Goal: Task Accomplishment & Management: Manage account settings

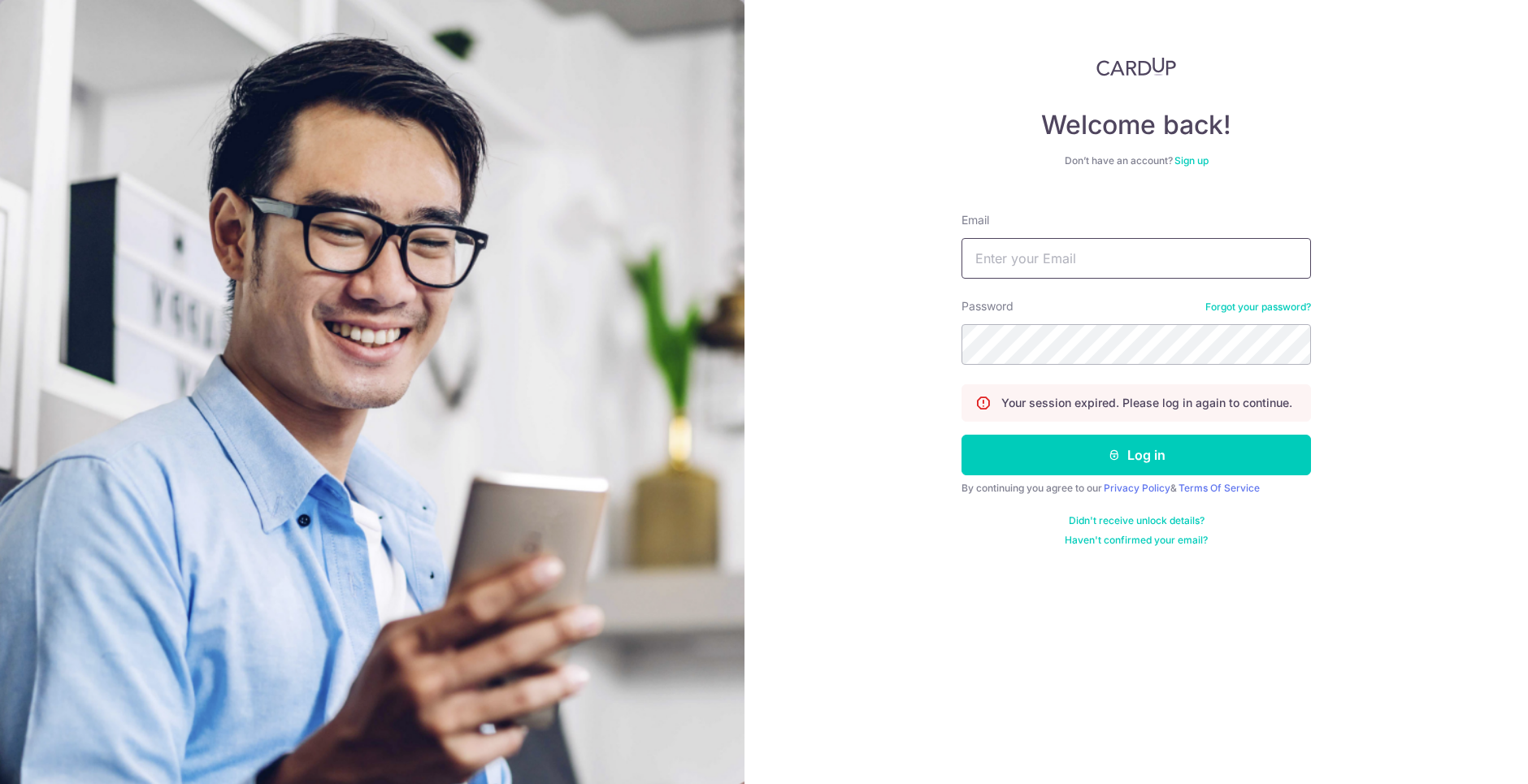
click at [1161, 271] on input "Email" at bounding box center [1136, 258] width 349 height 41
type input "[EMAIL_ADDRESS][DOMAIN_NAME]"
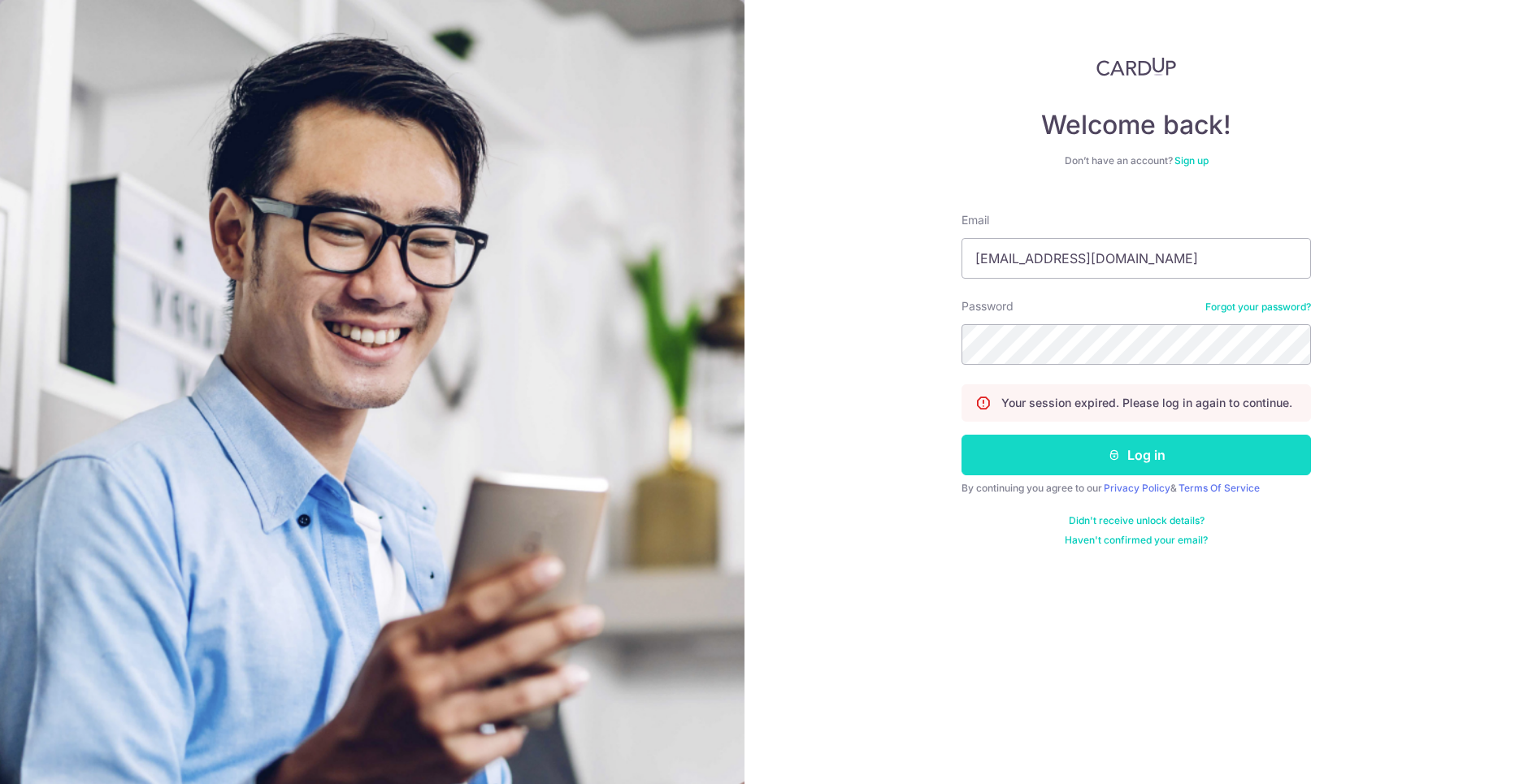
click at [1086, 457] on button "Log in" at bounding box center [1136, 455] width 349 height 41
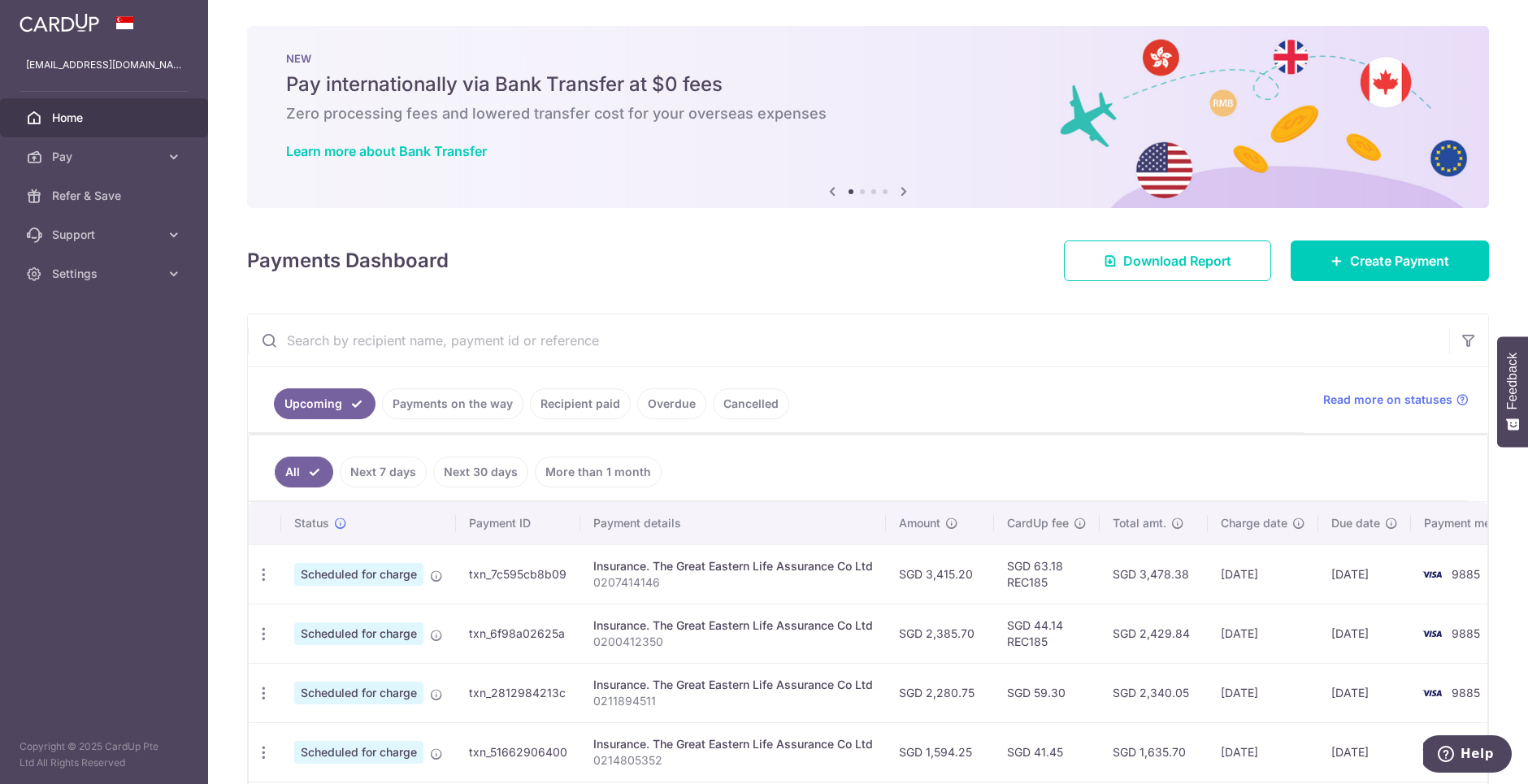
click at [423, 400] on link "Payments on the way" at bounding box center [452, 403] width 142 height 31
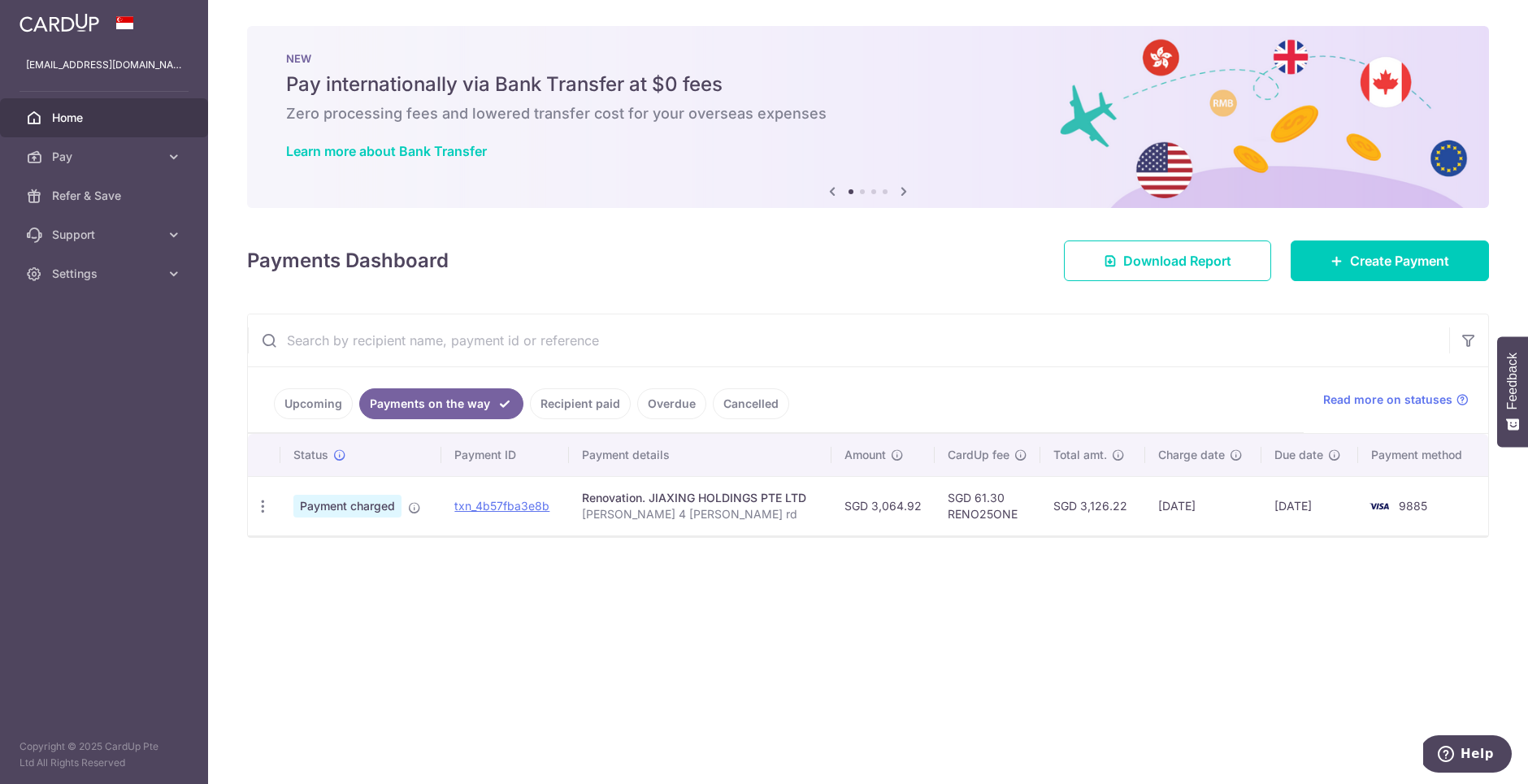
click at [577, 401] on link "Recipient paid" at bounding box center [580, 403] width 101 height 31
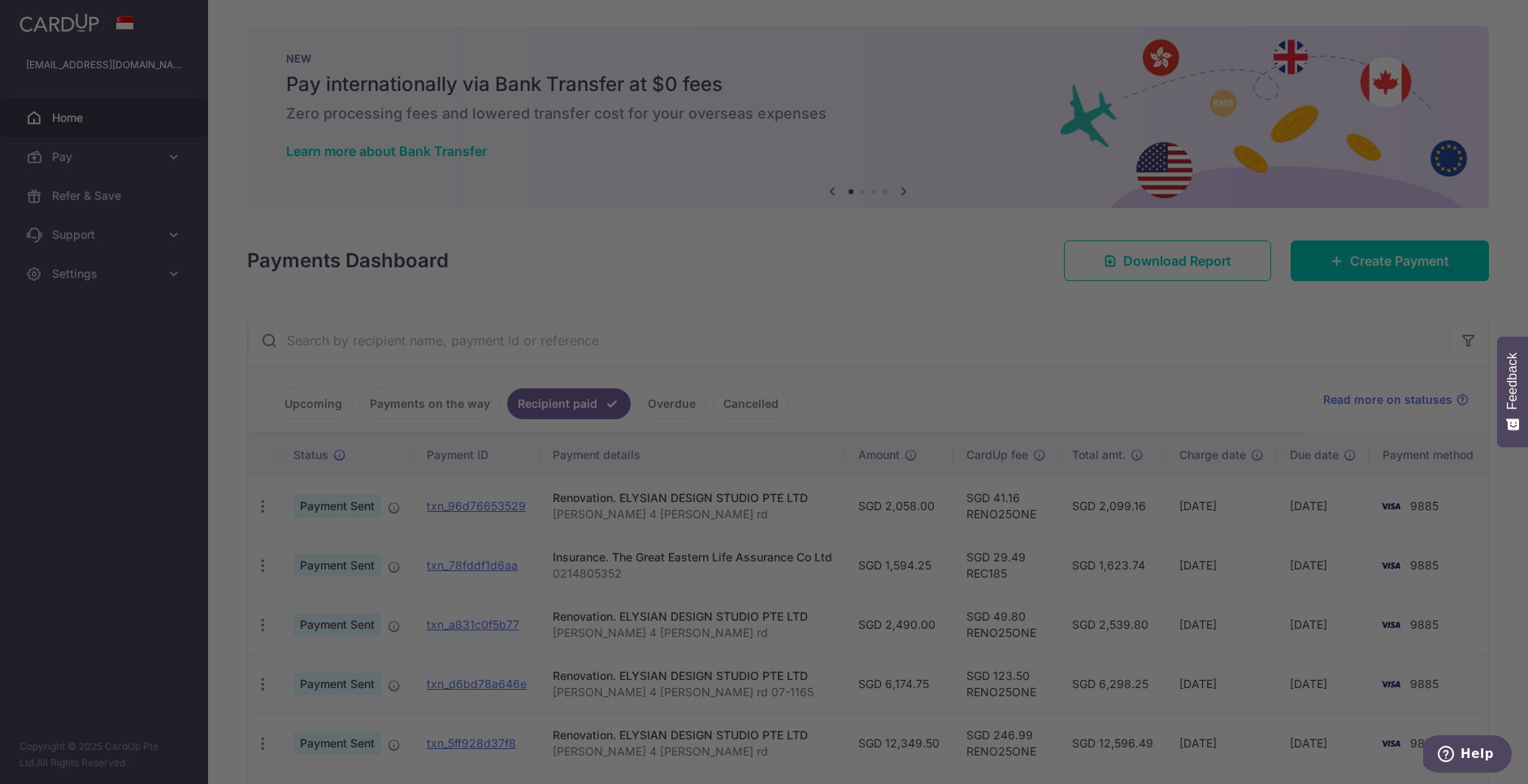
click at [740, 409] on body "racheldigitalninja@gmail.com Home Pay Payments Recipients Cards Refer & Save Su…" at bounding box center [764, 392] width 1528 height 784
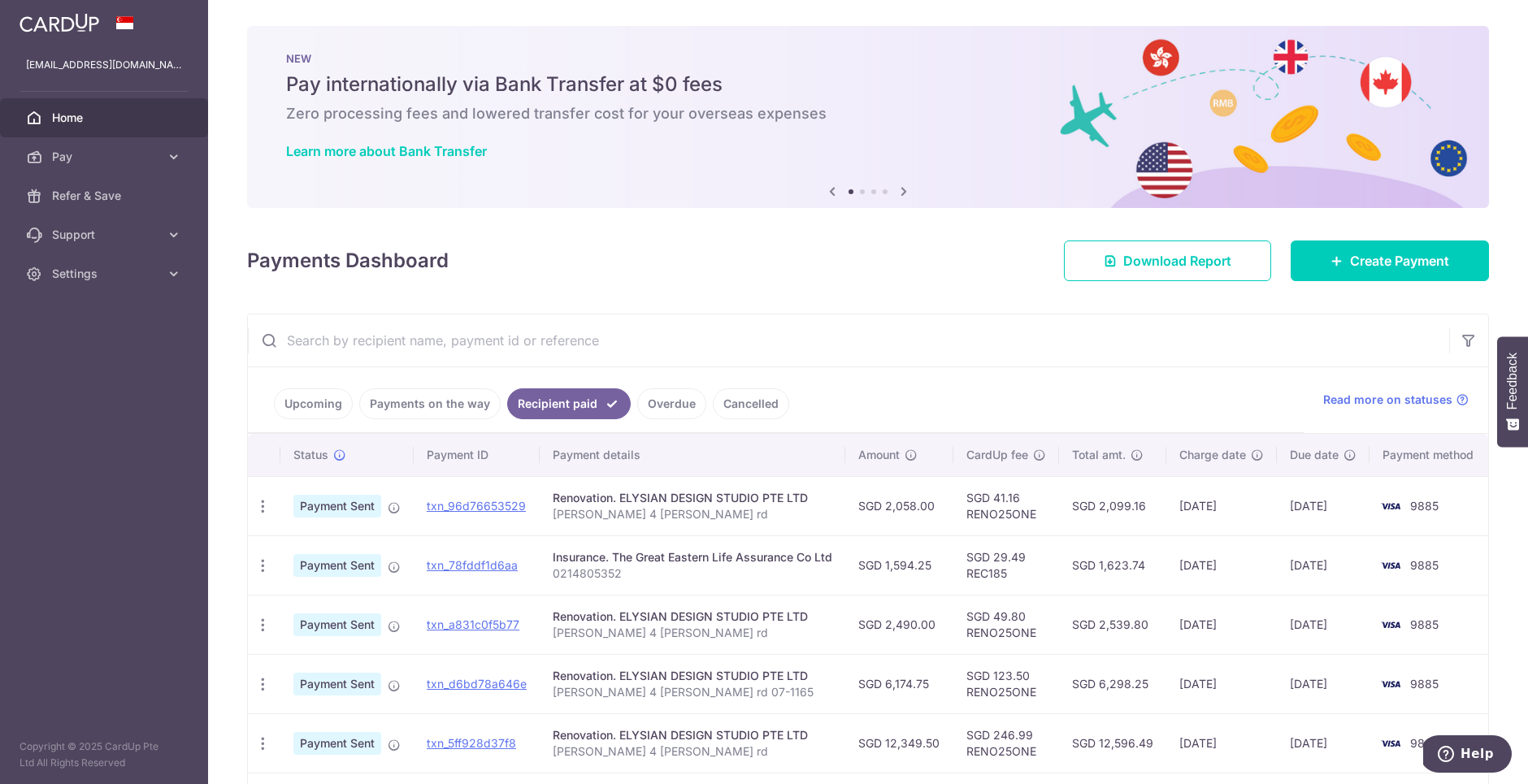
click at [736, 405] on link "Cancelled" at bounding box center [751, 403] width 77 height 31
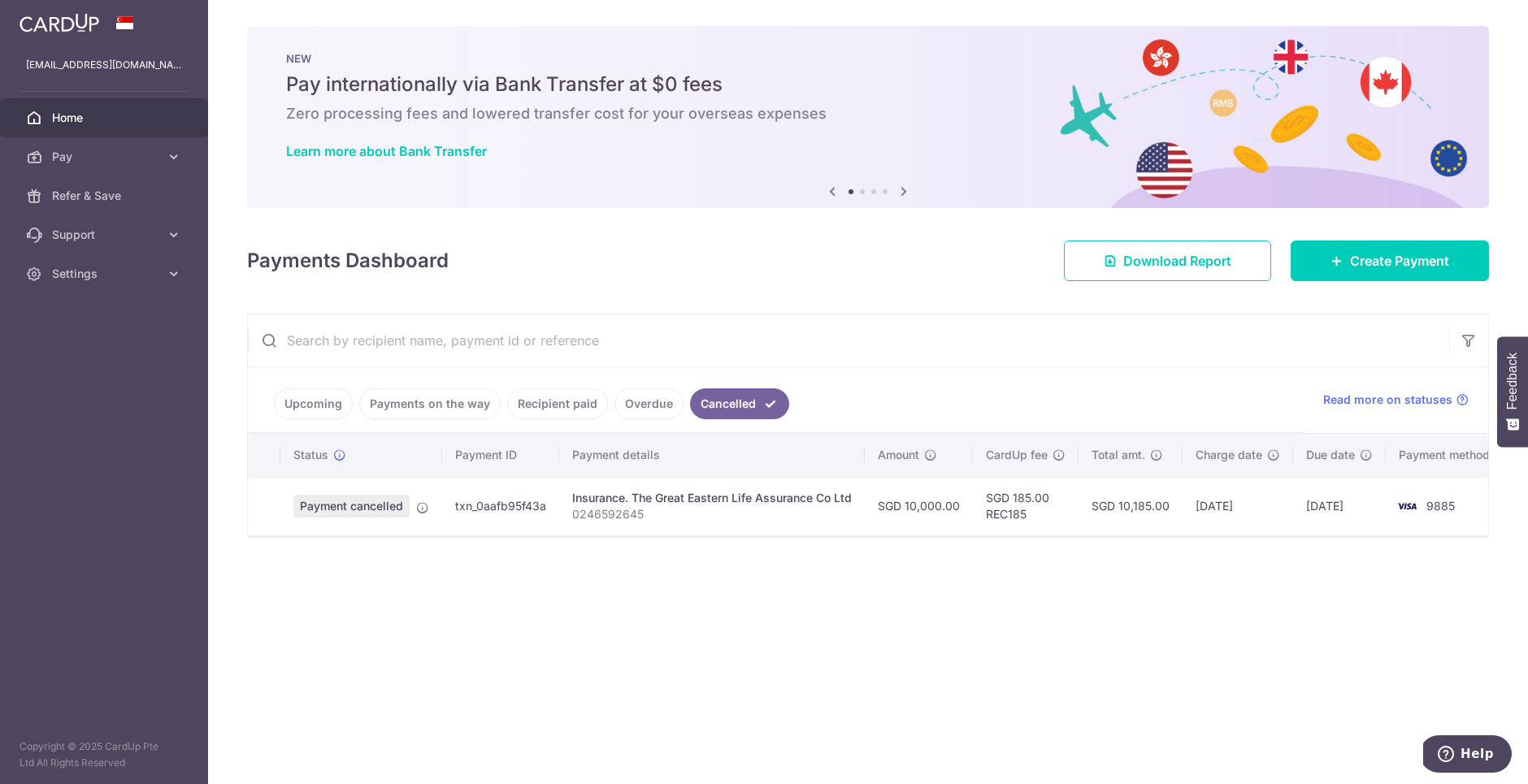
click at [315, 402] on link "Upcoming" at bounding box center [313, 403] width 79 height 31
